Goal: Navigation & Orientation: Find specific page/section

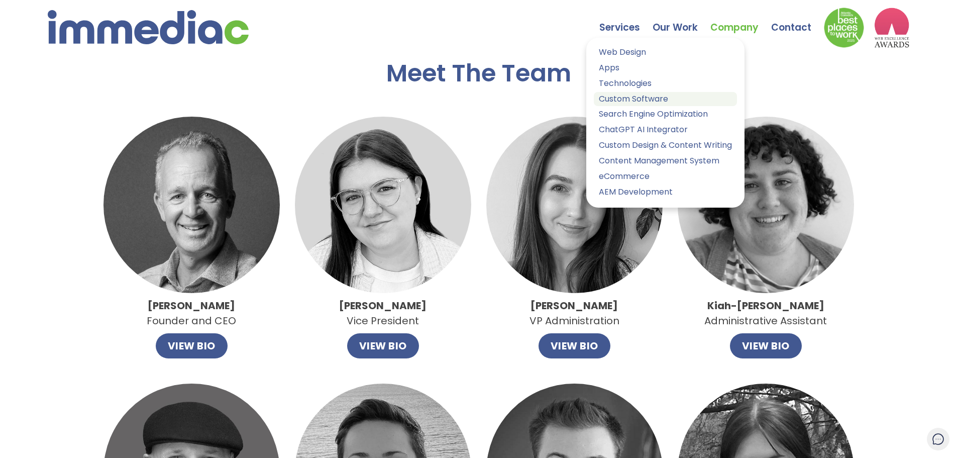
click at [625, 99] on link "Custom Software" at bounding box center [665, 99] width 143 height 15
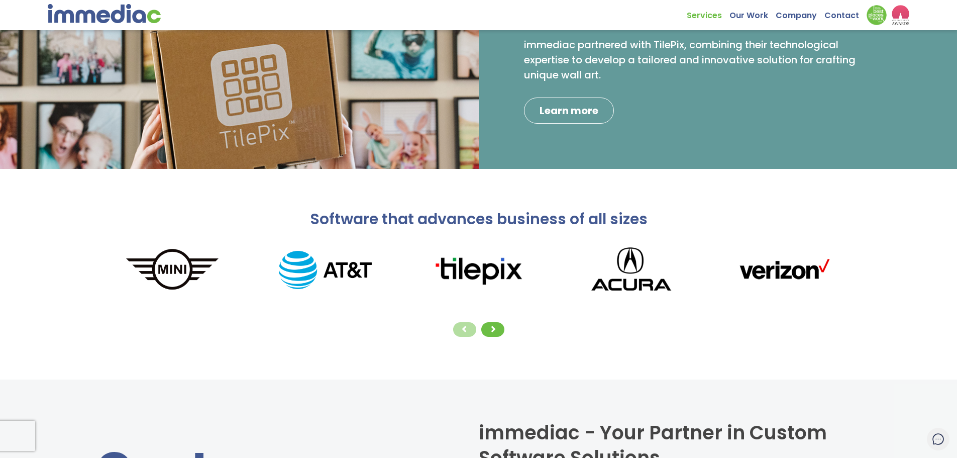
scroll to position [151, 0]
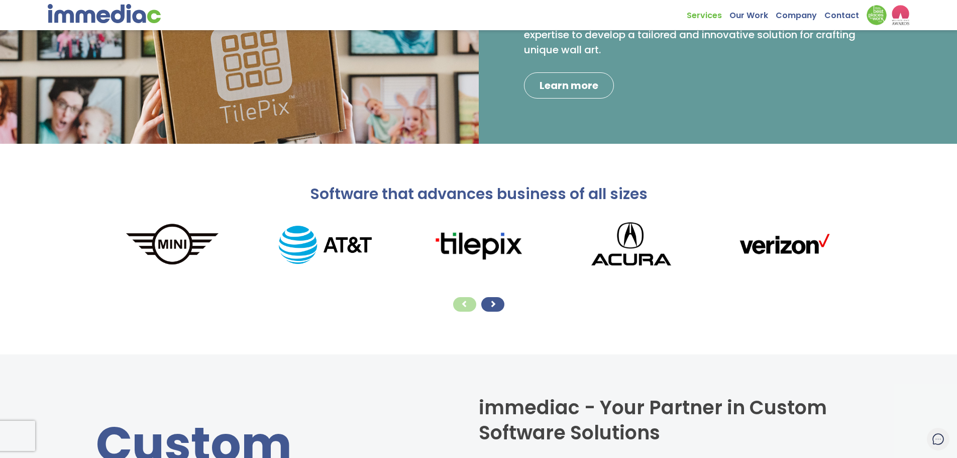
click at [495, 307] on span at bounding box center [492, 303] width 7 height 7
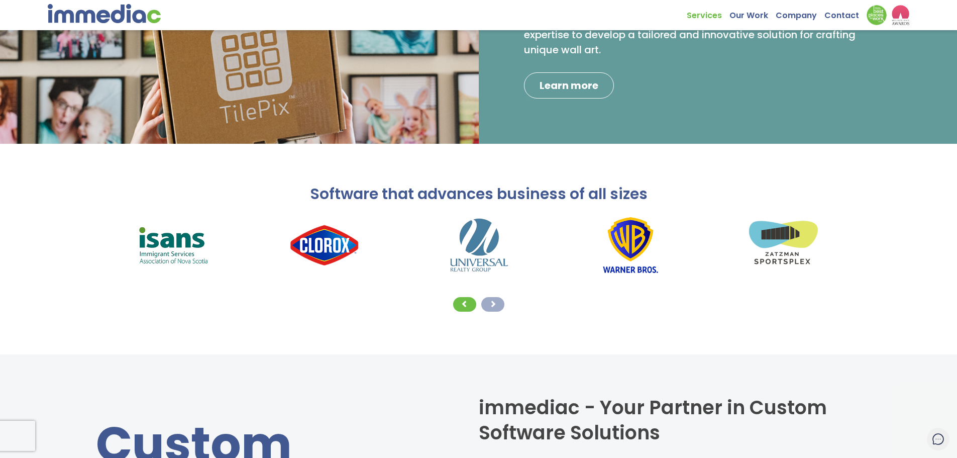
click at [495, 307] on span at bounding box center [492, 303] width 7 height 7
click at [492, 304] on span at bounding box center [492, 303] width 7 height 7
click at [456, 305] on div at bounding box center [464, 304] width 23 height 15
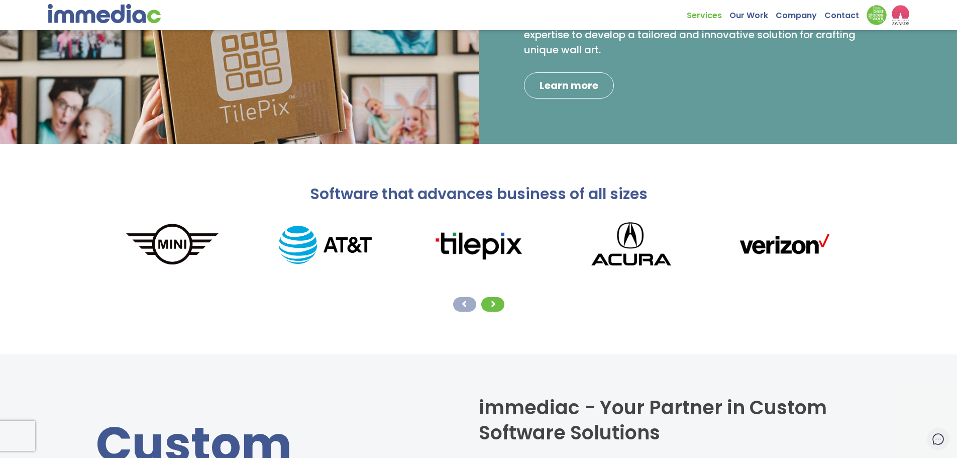
click at [456, 305] on div at bounding box center [464, 304] width 23 height 15
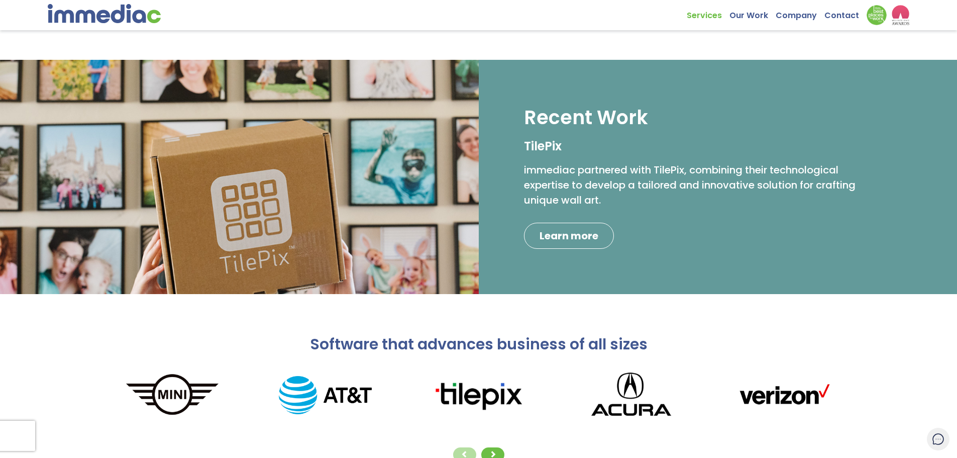
scroll to position [0, 0]
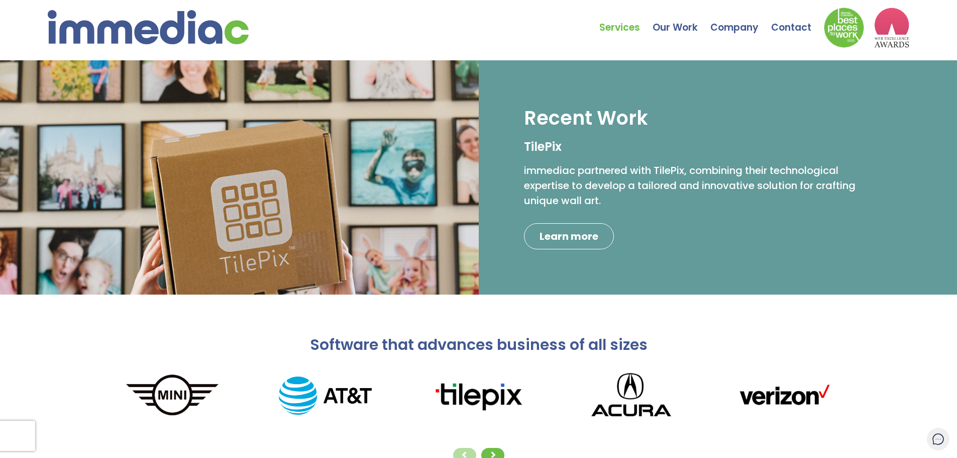
drag, startPoint x: 426, startPoint y: 34, endPoint x: 464, endPoint y: 24, distance: 40.0
click at [425, 34] on div "Services Web Design Apps Technologies Custom Software Search Engine Optimizatio…" at bounding box center [479, 24] width 862 height 48
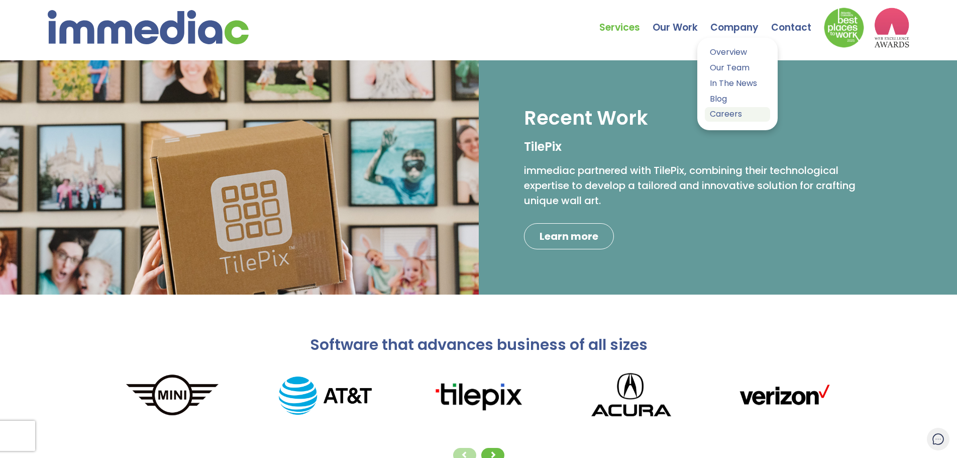
click at [729, 115] on link "Careers" at bounding box center [737, 114] width 65 height 15
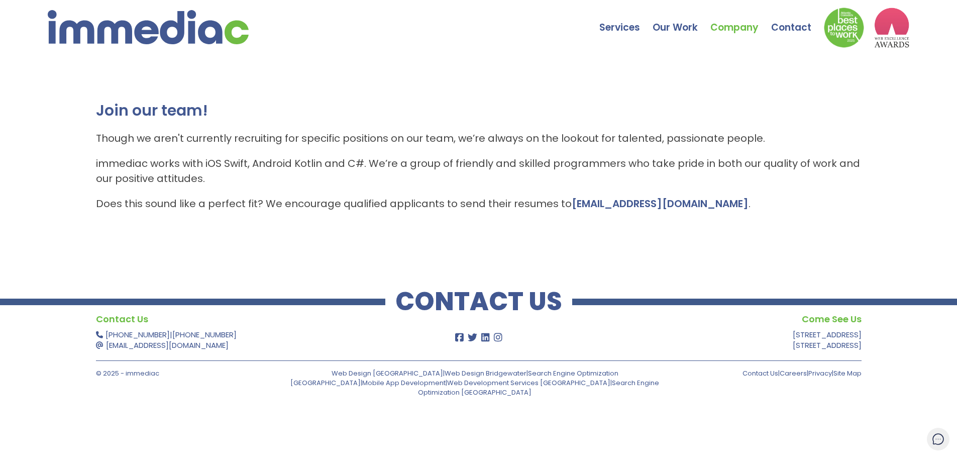
click at [488, 95] on div "Join our team! Though we aren't currently recruiting for specific positions on …" at bounding box center [478, 160] width 957 height 201
click at [763, 190] on div "Join our team! Though we aren't currently recruiting for specific positions on …" at bounding box center [479, 156] width 766 height 111
